Goal: Navigation & Orientation: Find specific page/section

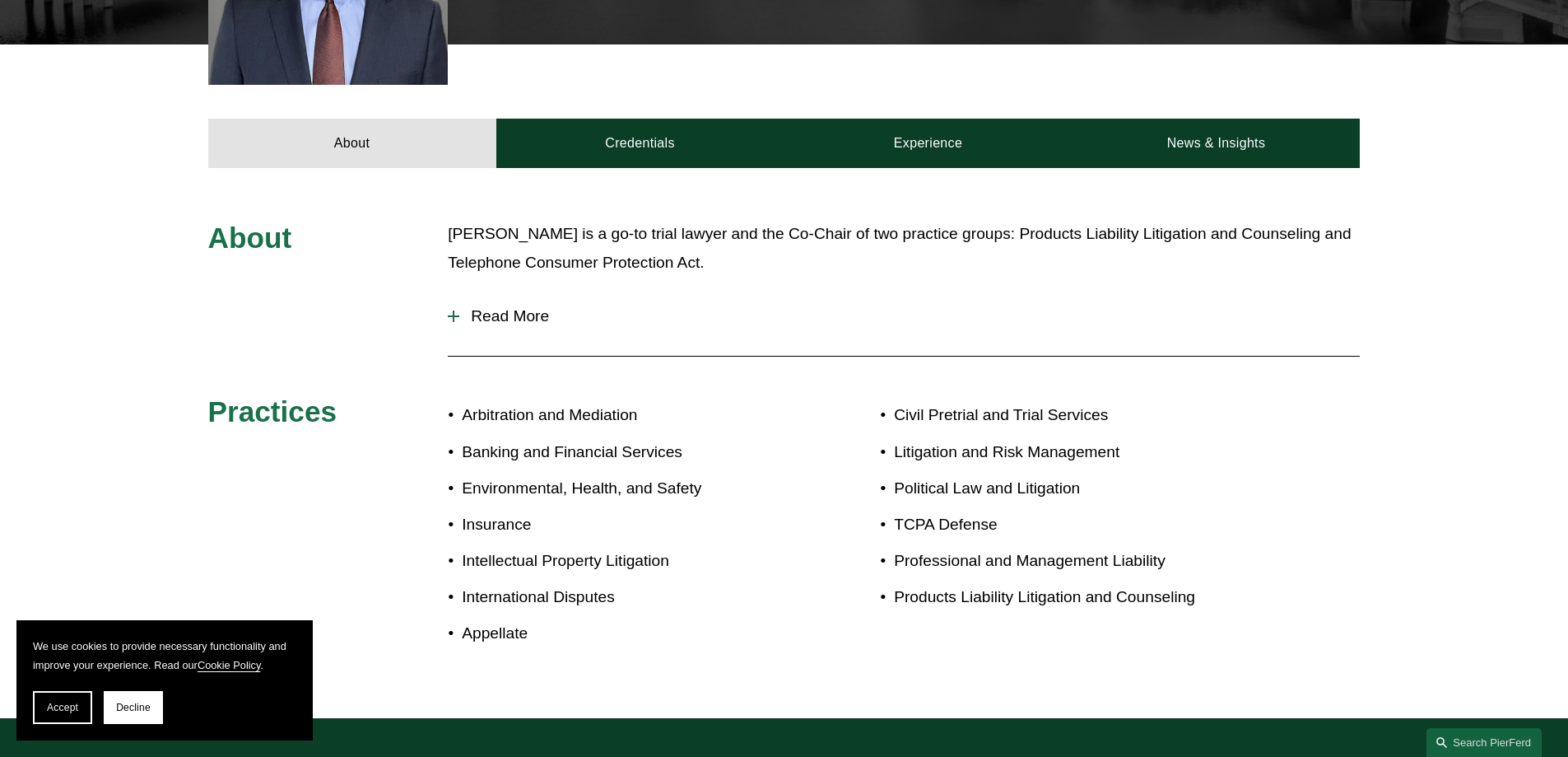
scroll to position [641, 0]
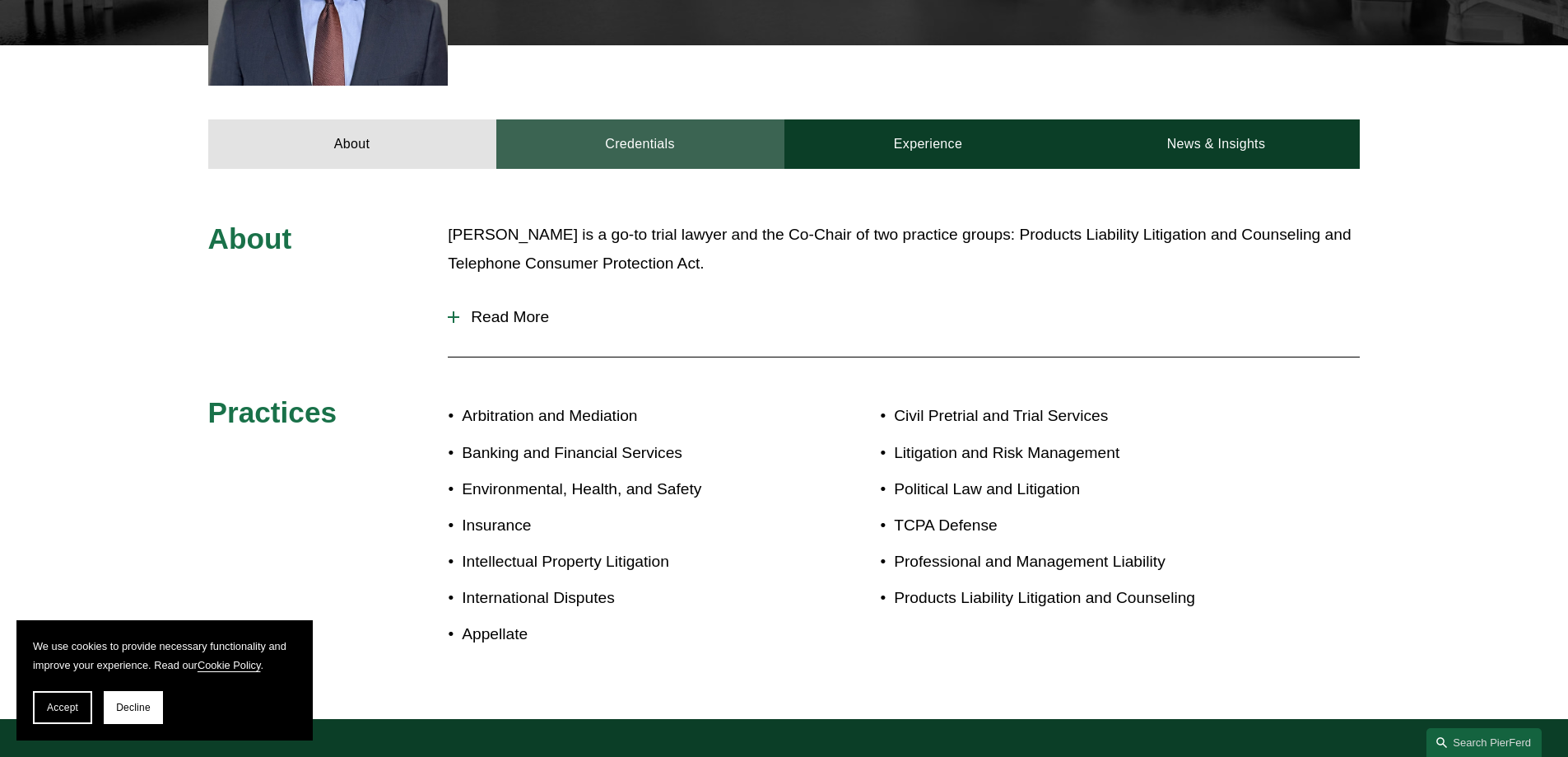
click at [646, 120] on link "Credentials" at bounding box center [640, 144] width 288 height 49
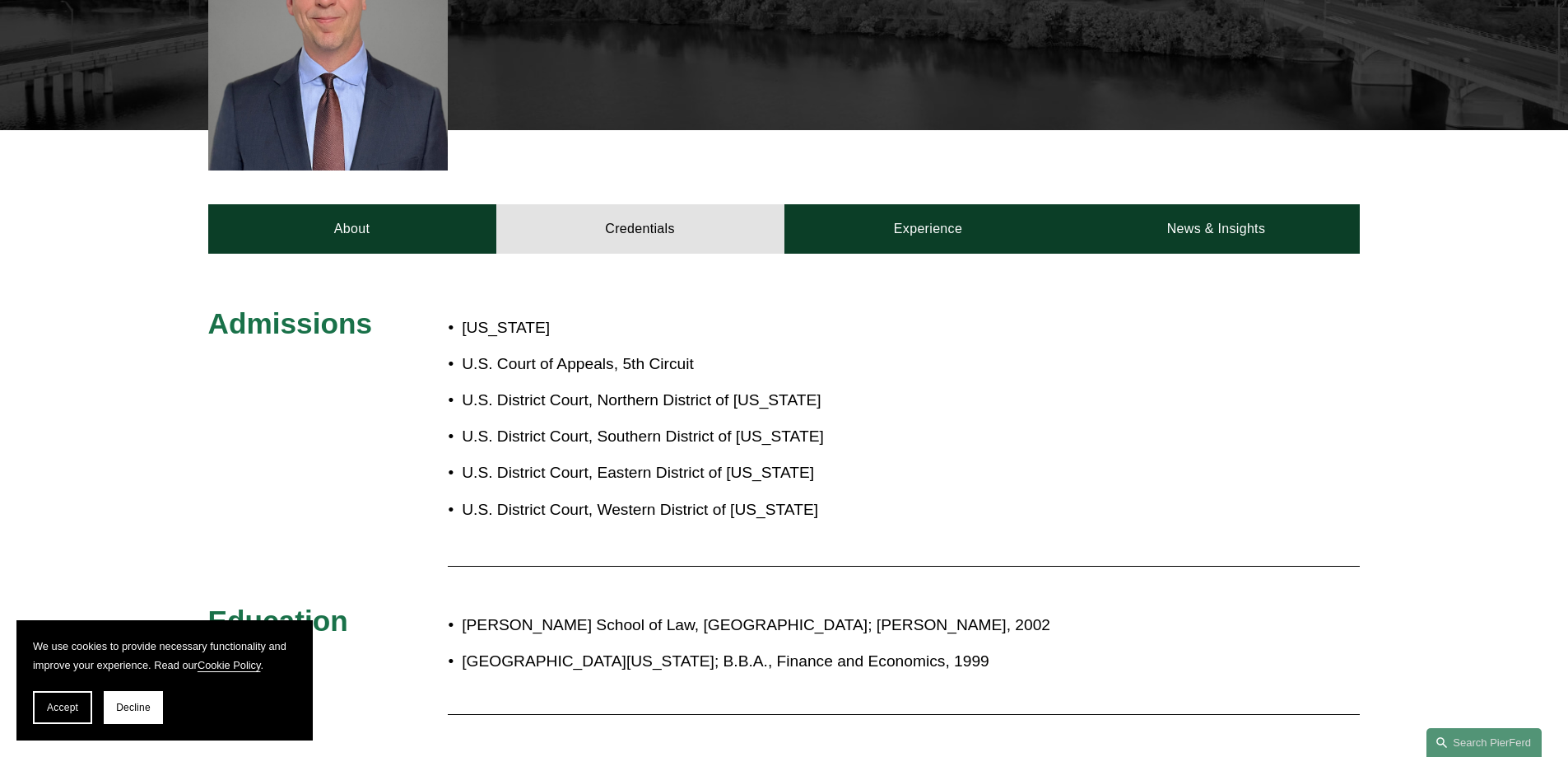
scroll to position [549, 0]
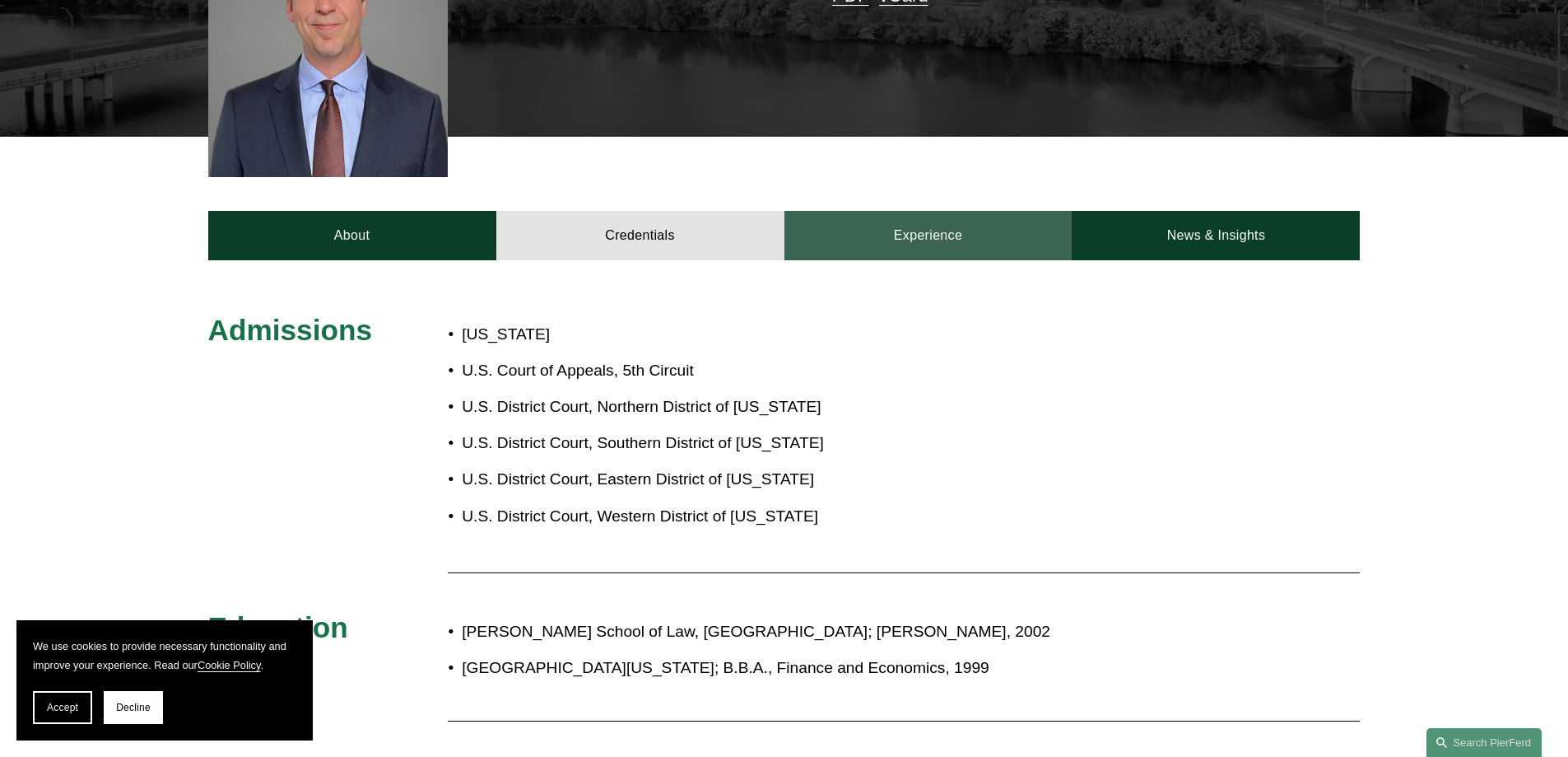
click at [918, 216] on link "Experience" at bounding box center [928, 235] width 288 height 49
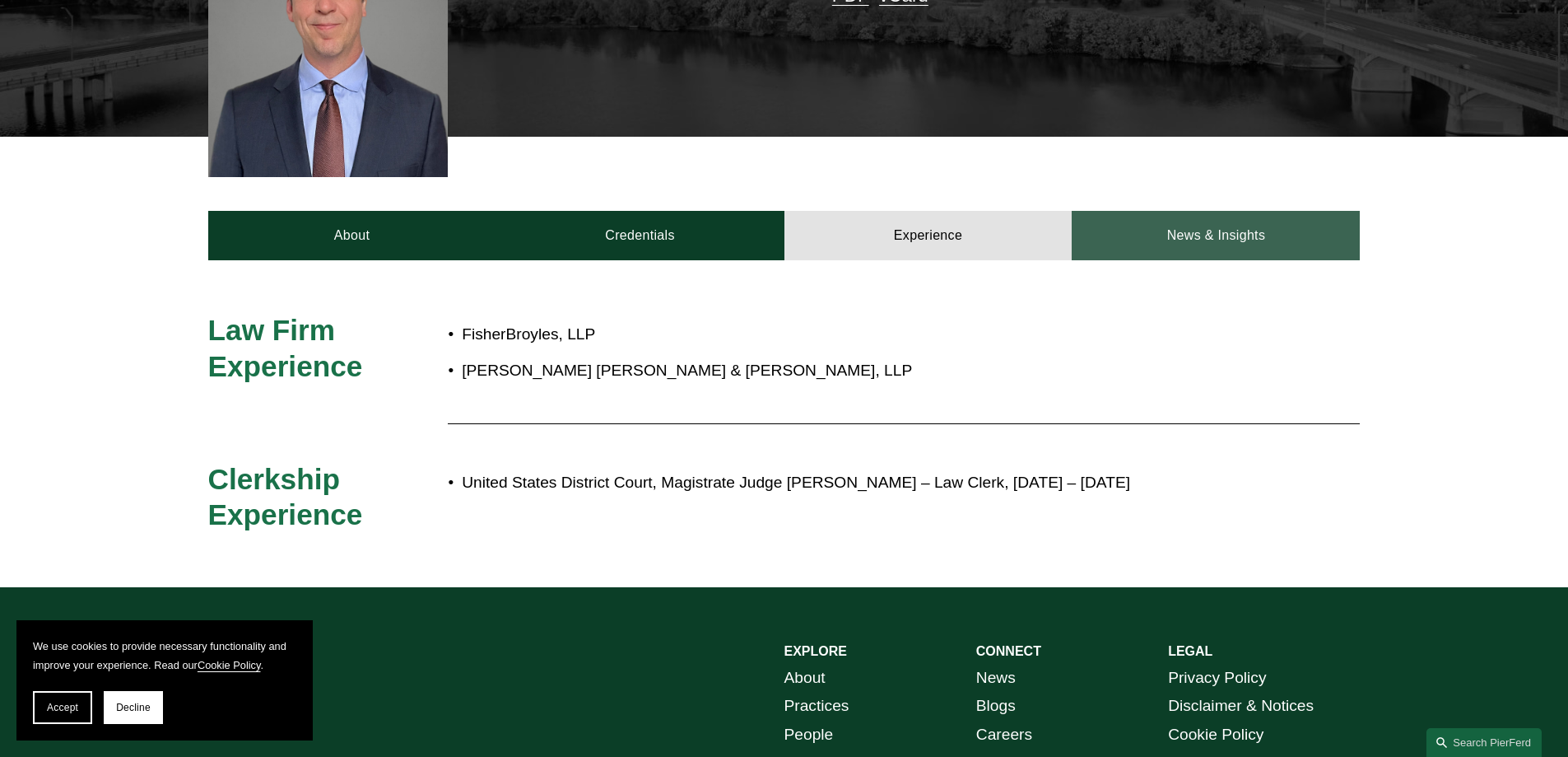
click at [1220, 210] on link "News & Insights" at bounding box center [1215, 235] width 288 height 49
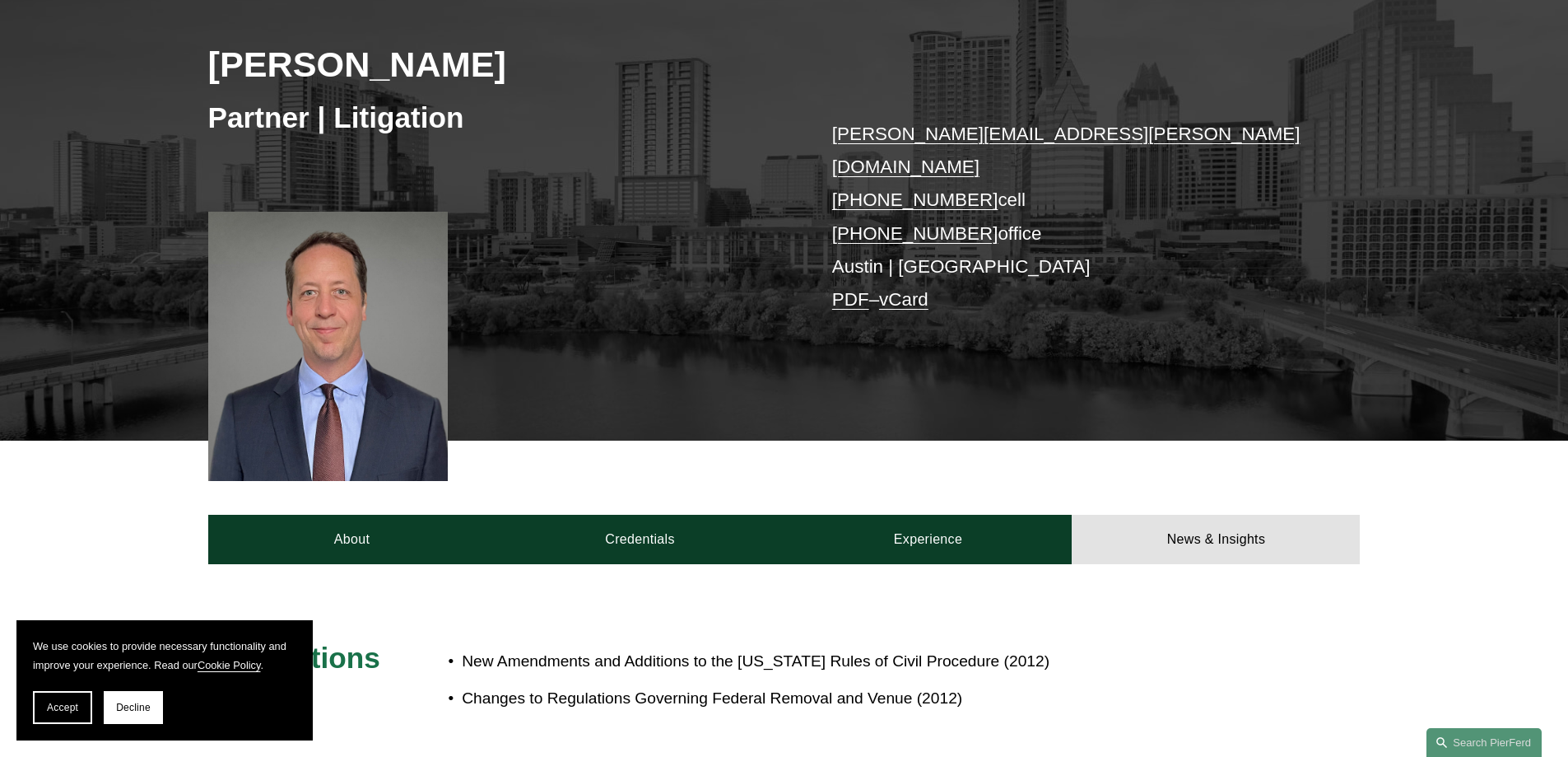
scroll to position [0, 0]
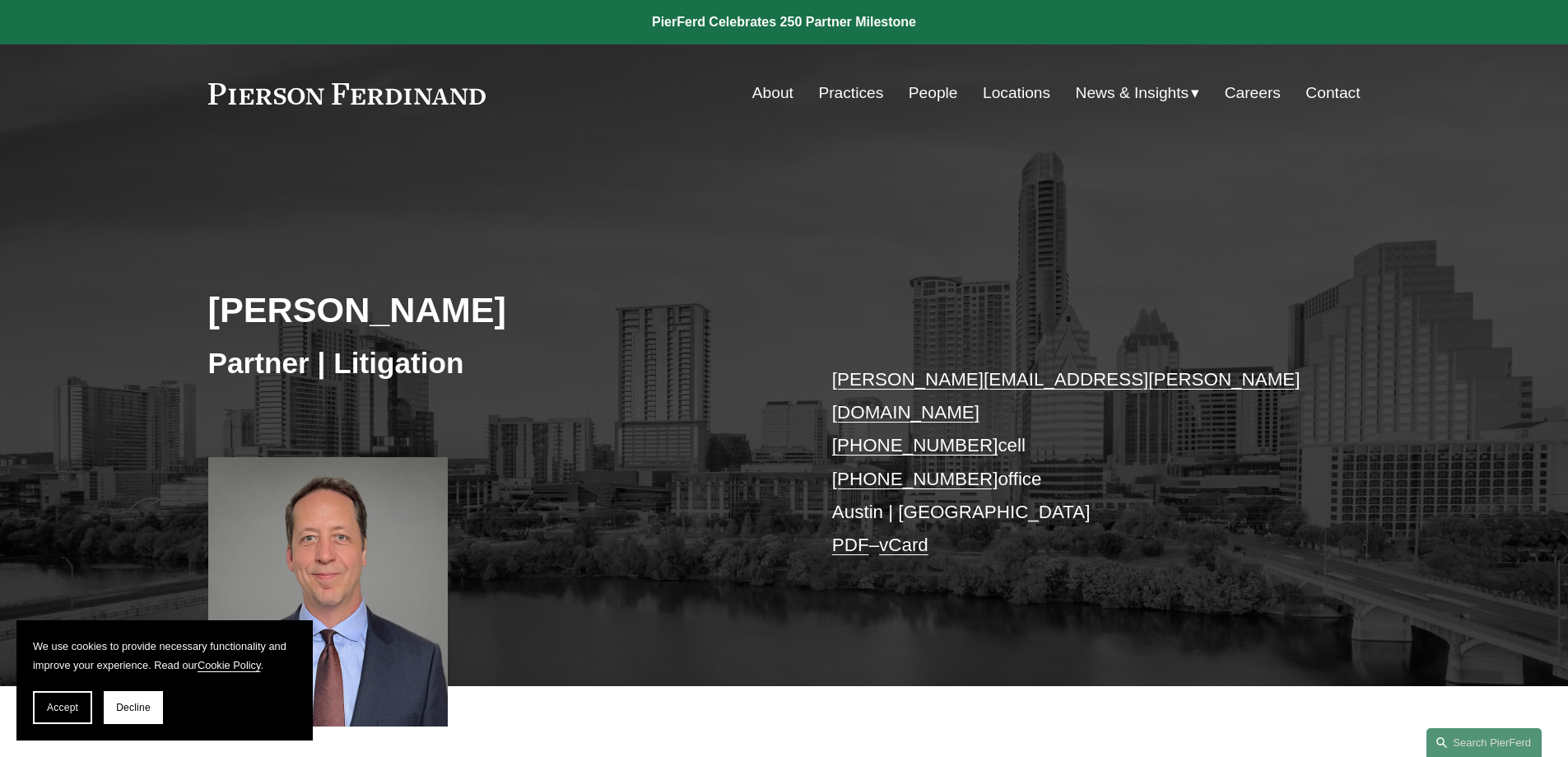
click at [759, 94] on link "About" at bounding box center [774, 93] width 42 height 31
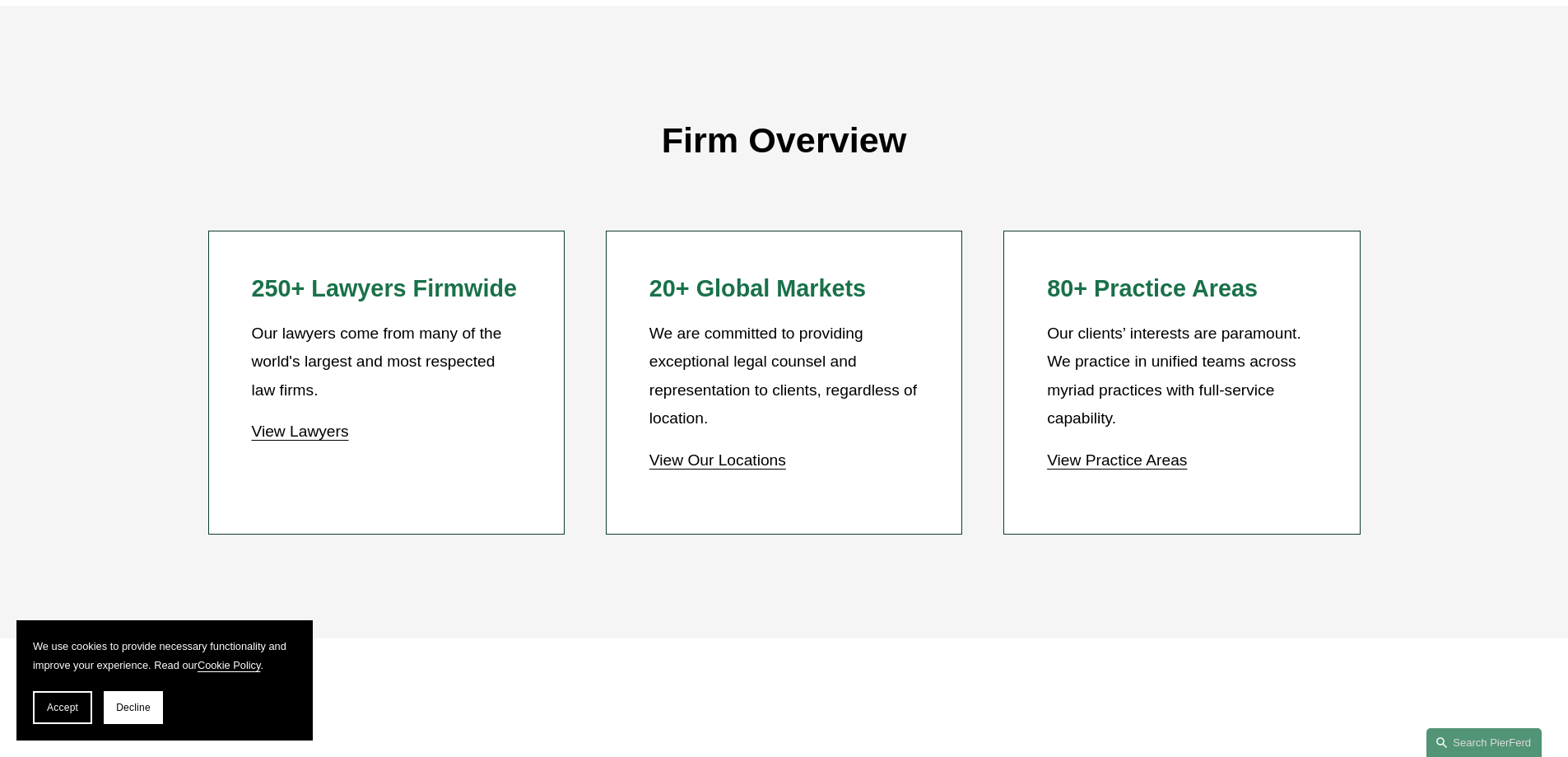
scroll to position [1464, 0]
click at [698, 452] on p "View Our Locations" at bounding box center [783, 460] width 269 height 29
click at [747, 459] on link "View Our Locations" at bounding box center [717, 459] width 137 height 17
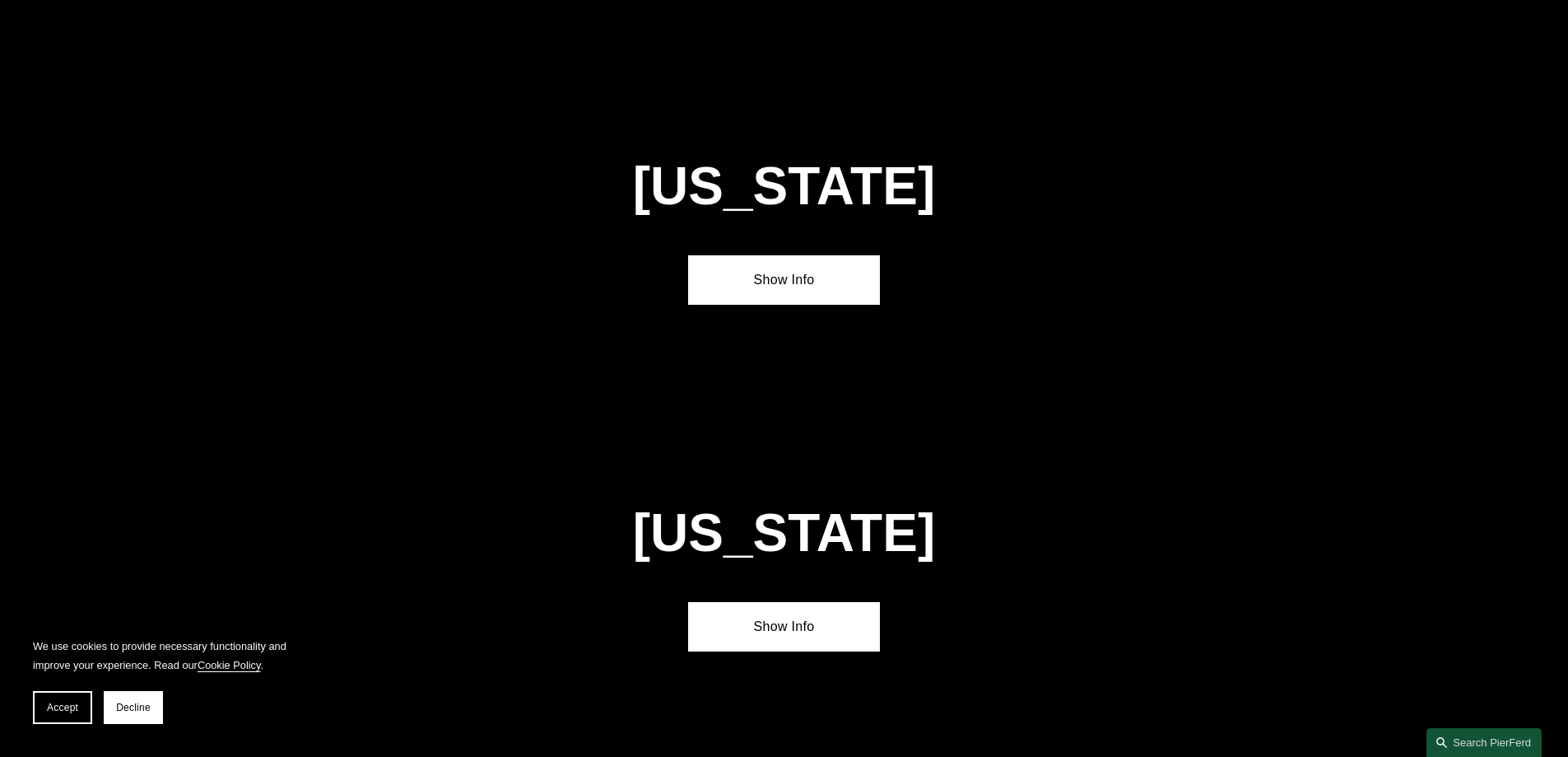
scroll to position [1399, 0]
